Goal: Task Accomplishment & Management: Use online tool/utility

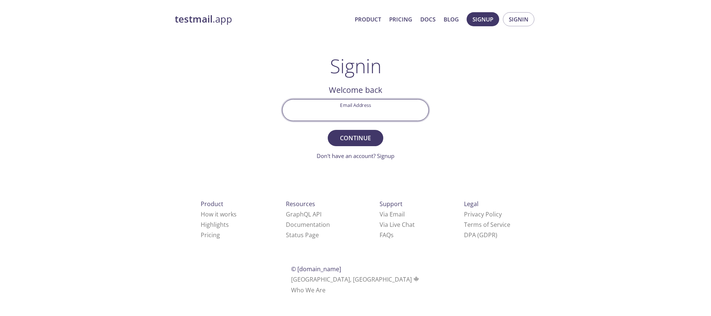
click at [381, 112] on input "Email Address" at bounding box center [356, 110] width 146 height 21
type input "[EMAIL_ADDRESS][DOMAIN_NAME]"
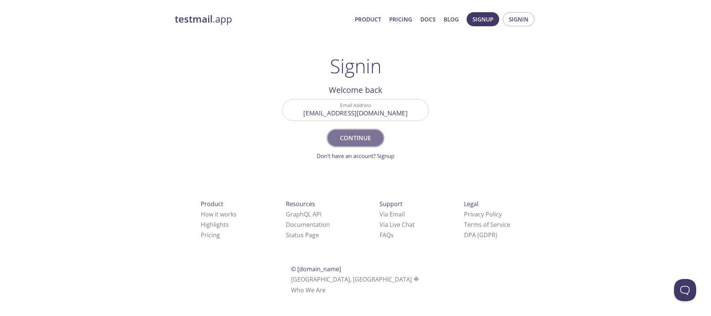
click at [357, 140] on span "Continue" at bounding box center [355, 138] width 39 height 10
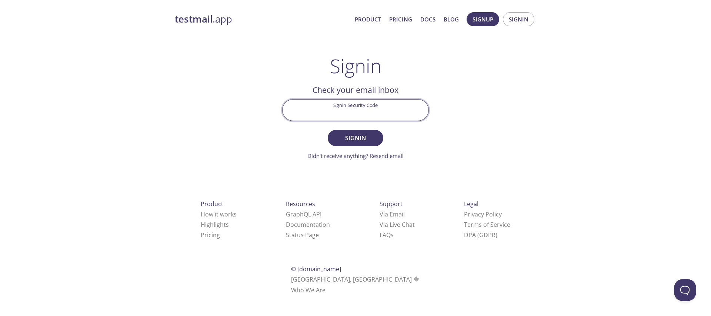
click at [350, 105] on input "Signin Security Code" at bounding box center [356, 110] width 146 height 21
paste input "2SMY7MK"
type input "2SMY7MK"
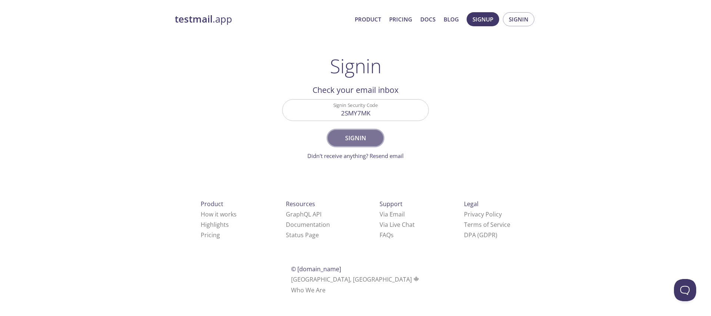
click at [348, 136] on span "Signin" at bounding box center [355, 138] width 39 height 10
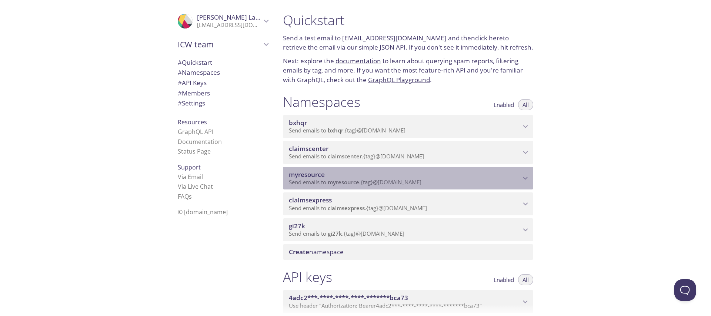
click at [340, 169] on div "myresource Send emails to myresource . {tag} @[DOMAIN_NAME]" at bounding box center [408, 178] width 250 height 23
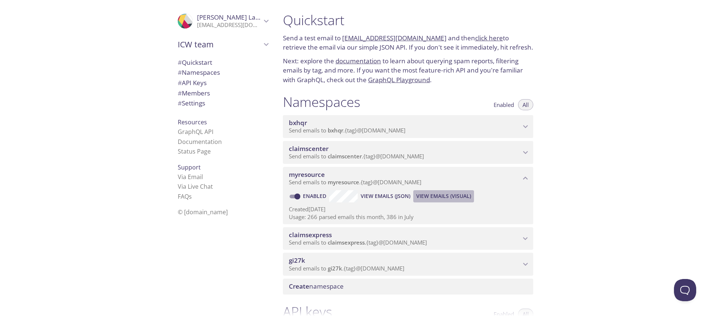
click at [439, 195] on span "View Emails (Visual)" at bounding box center [443, 196] width 55 height 9
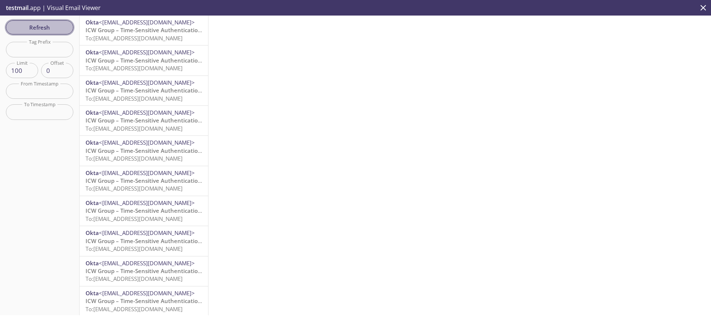
click at [52, 31] on span "Refresh" at bounding box center [40, 28] width 56 height 10
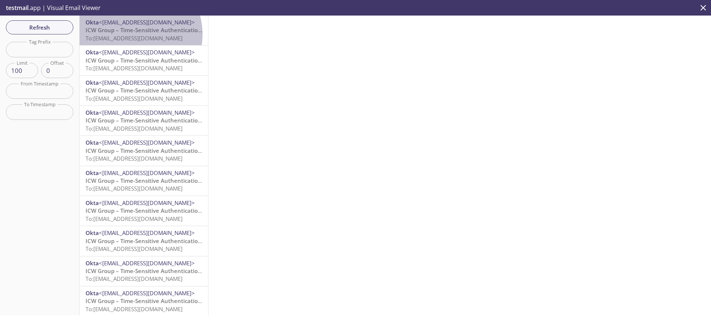
click at [131, 34] on span "To: [EMAIL_ADDRESS][DOMAIN_NAME]" at bounding box center [134, 37] width 97 height 7
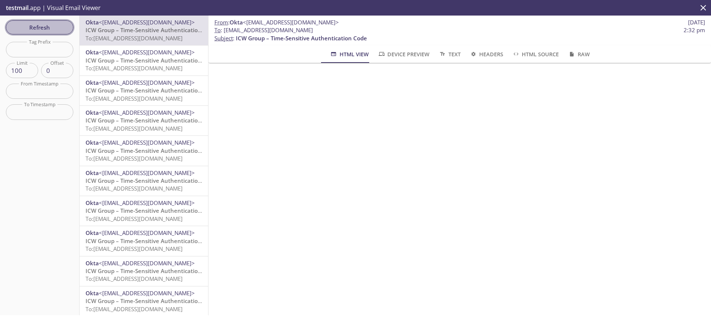
click at [48, 31] on span "Refresh" at bounding box center [40, 28] width 56 height 10
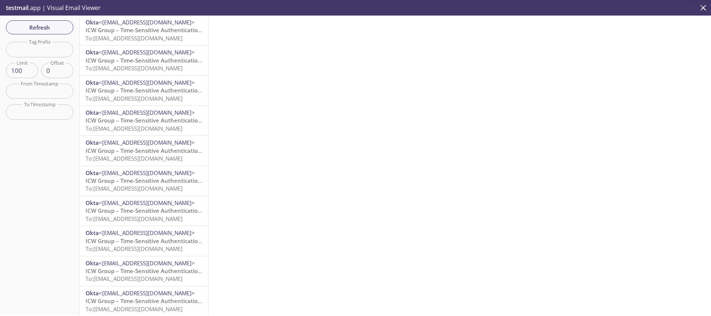
click at [136, 30] on span "ICW Group – Time-Sensitive Authentication Code" at bounding box center [151, 29] width 131 height 7
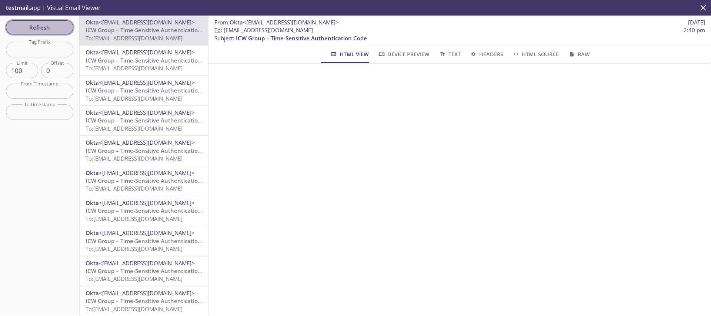
click at [37, 26] on span "Refresh" at bounding box center [40, 28] width 56 height 10
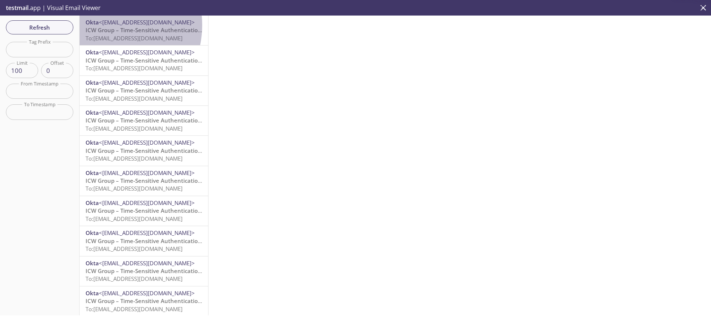
click at [104, 25] on span "<[EMAIL_ADDRESS][DOMAIN_NAME]>" at bounding box center [147, 22] width 96 height 7
